Goal: Transaction & Acquisition: Purchase product/service

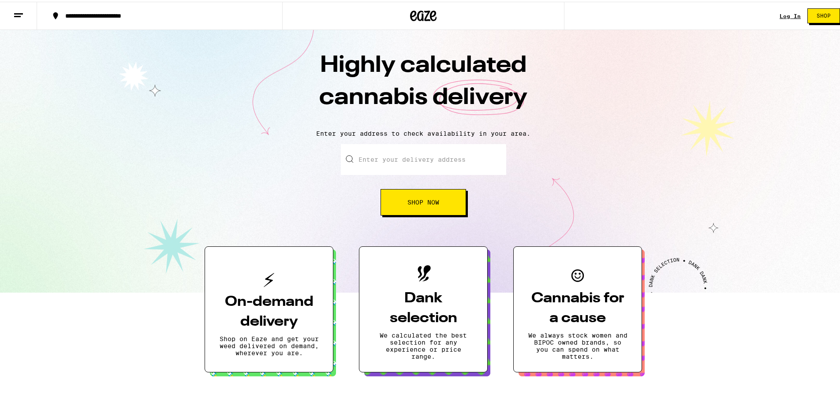
click at [425, 203] on span "Shop Now" at bounding box center [423, 200] width 32 height 6
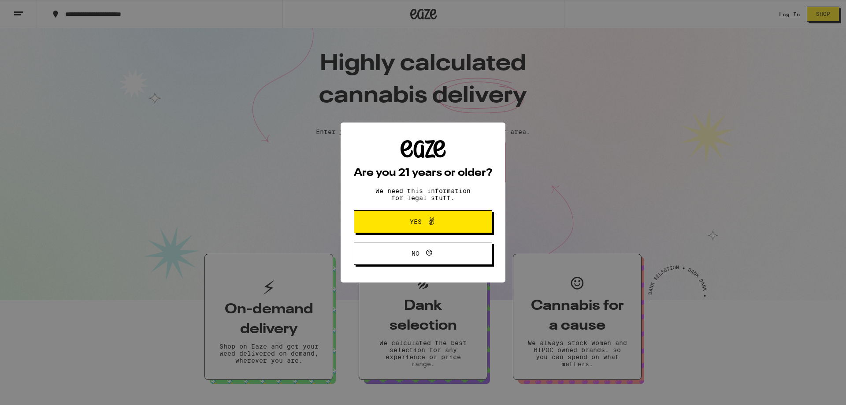
click at [431, 254] on icon at bounding box center [429, 253] width 11 height 11
